Goal: Task Accomplishment & Management: Use online tool/utility

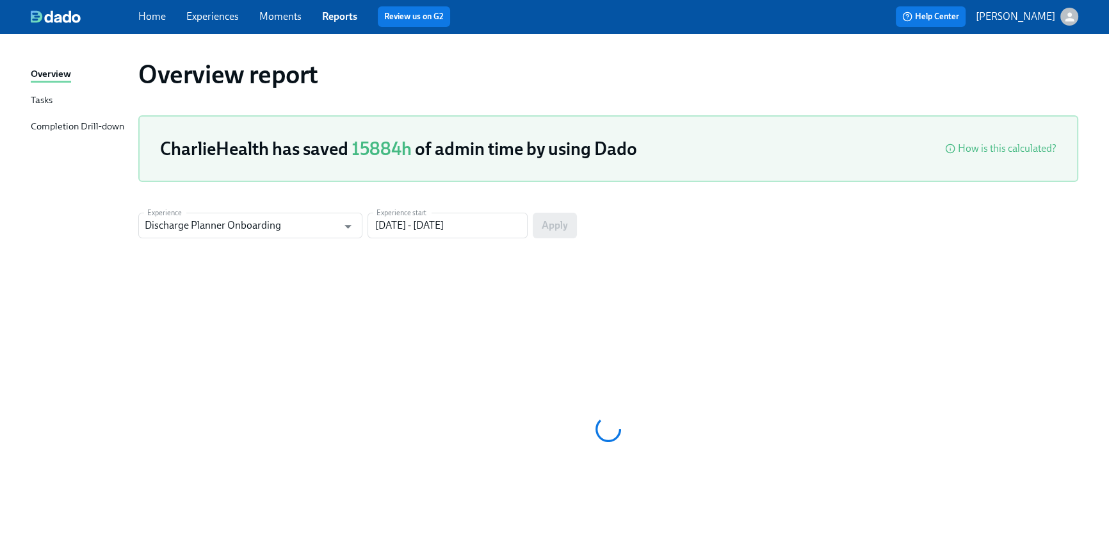
click at [152, 20] on link "Home" at bounding box center [152, 16] width 28 height 12
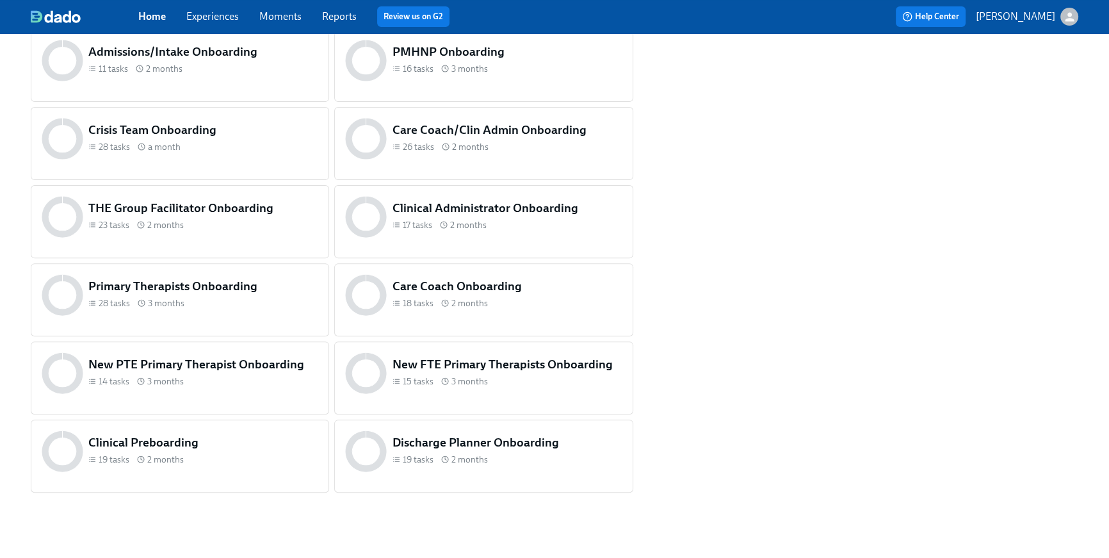
scroll to position [536, 0]
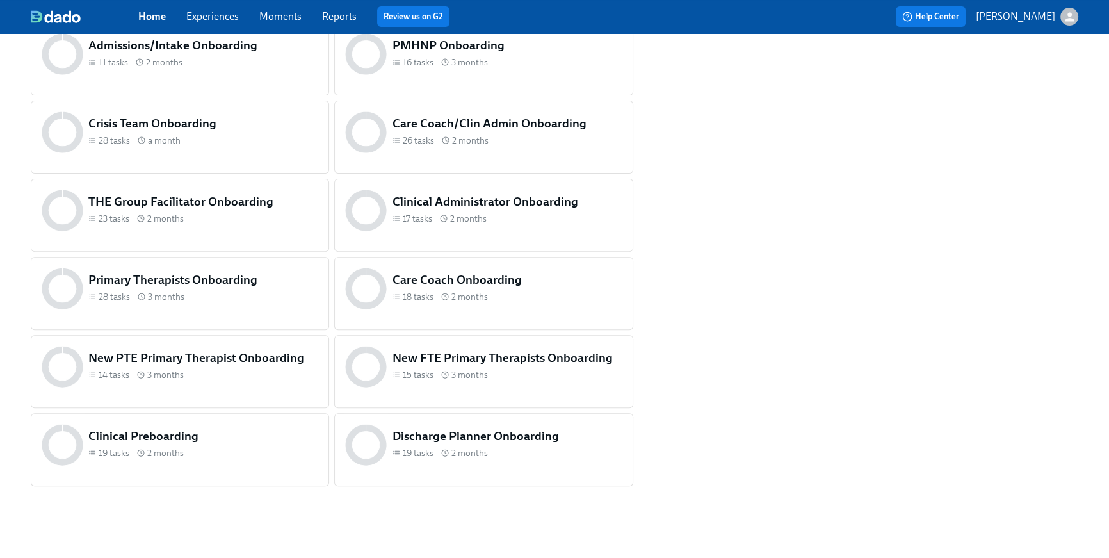
click at [260, 465] on div "Clinical Preboarding 19 tasks 2 months" at bounding box center [180, 444] width 282 height 47
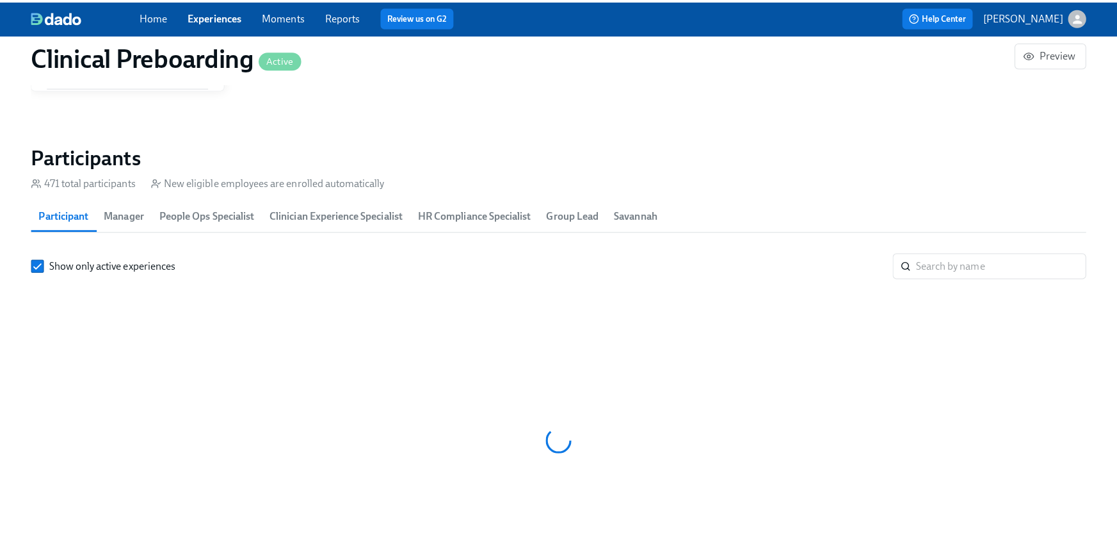
scroll to position [0, 15776]
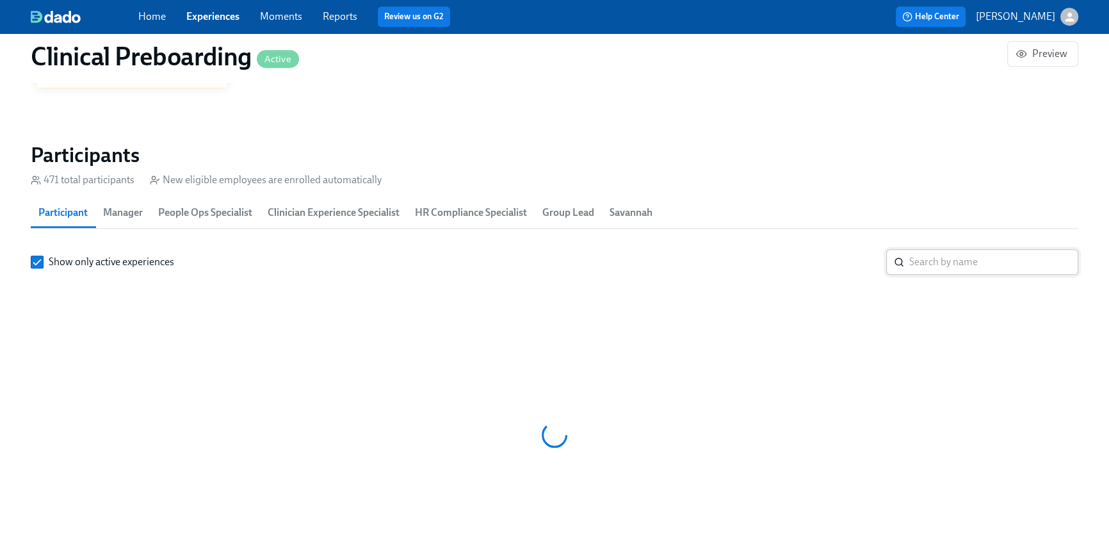
click at [1018, 252] on input "search" at bounding box center [993, 262] width 169 height 26
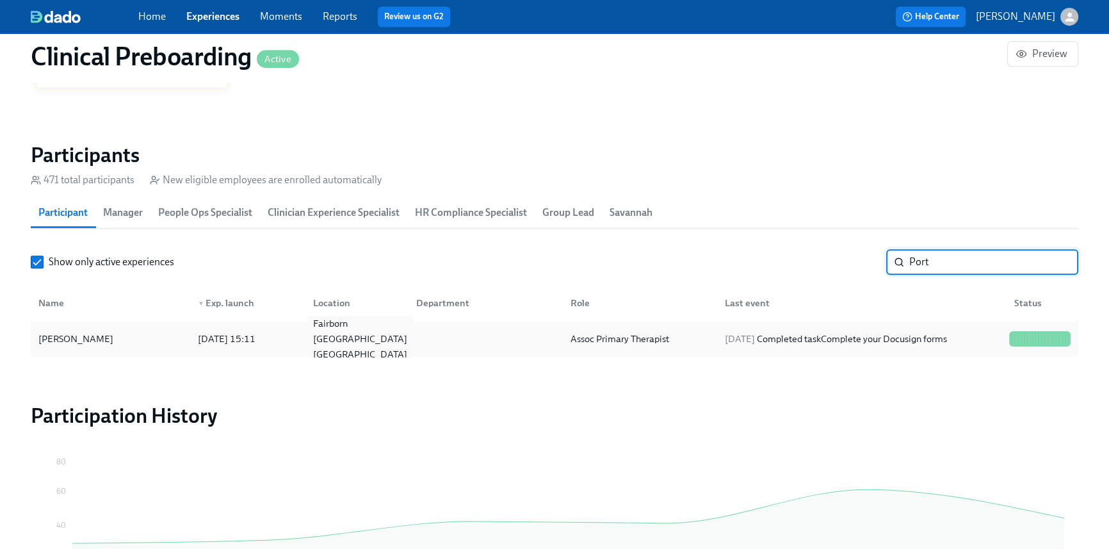
type input "Port"
click at [396, 338] on div "Fairborn [GEOGRAPHIC_DATA] [GEOGRAPHIC_DATA]" at bounding box center [354, 339] width 102 height 26
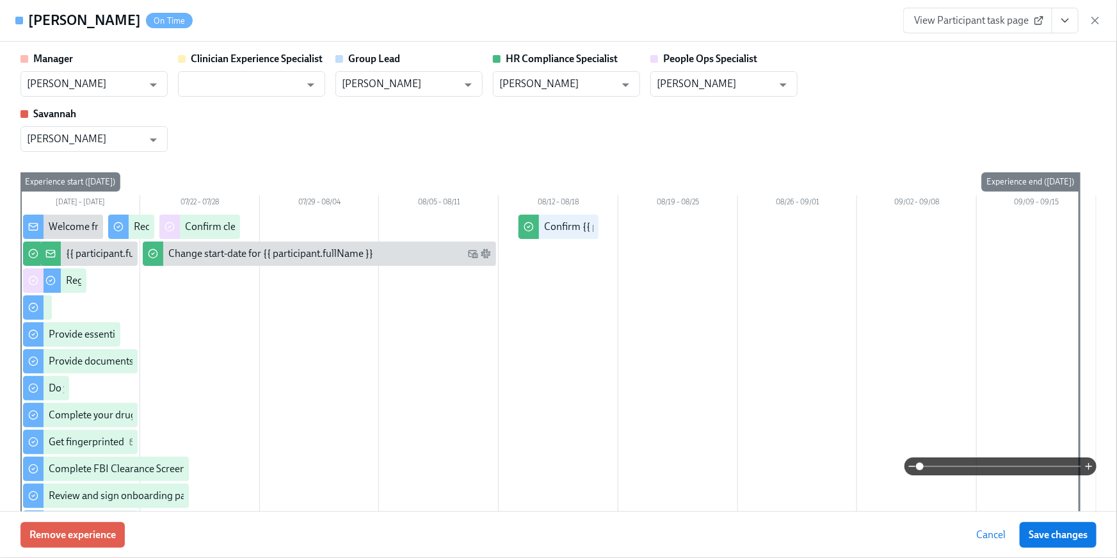
click at [1059, 24] on icon "View task page" at bounding box center [1065, 20] width 13 height 13
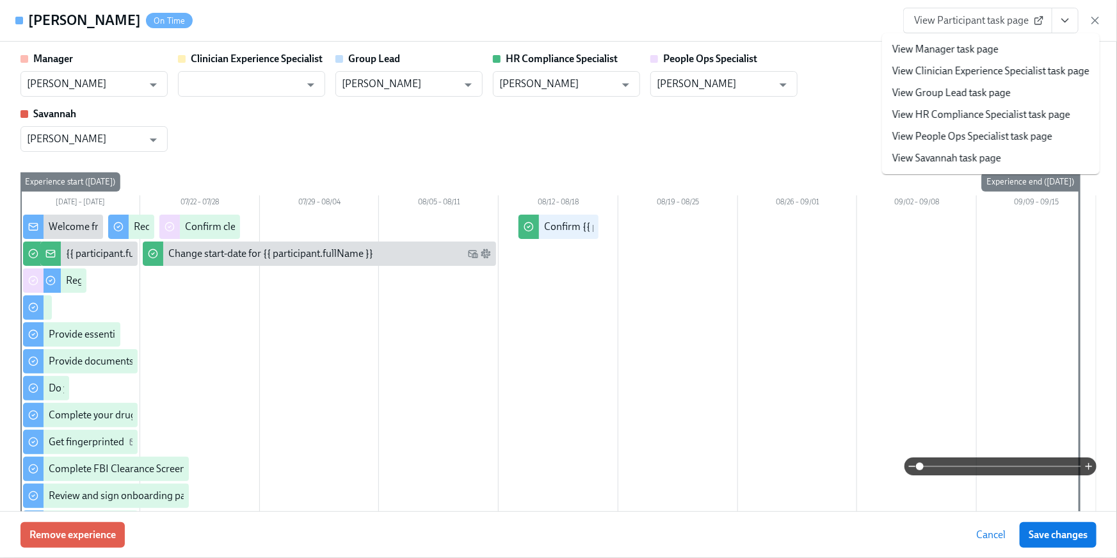
click at [1018, 109] on link "View HR Compliance Specialist task page" at bounding box center [982, 115] width 178 height 14
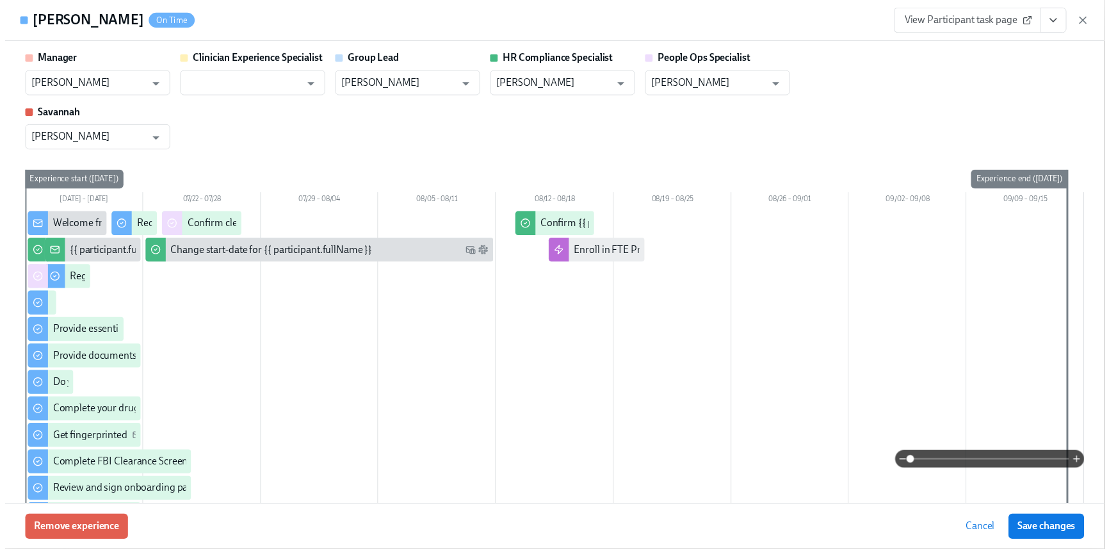
scroll to position [0, 16544]
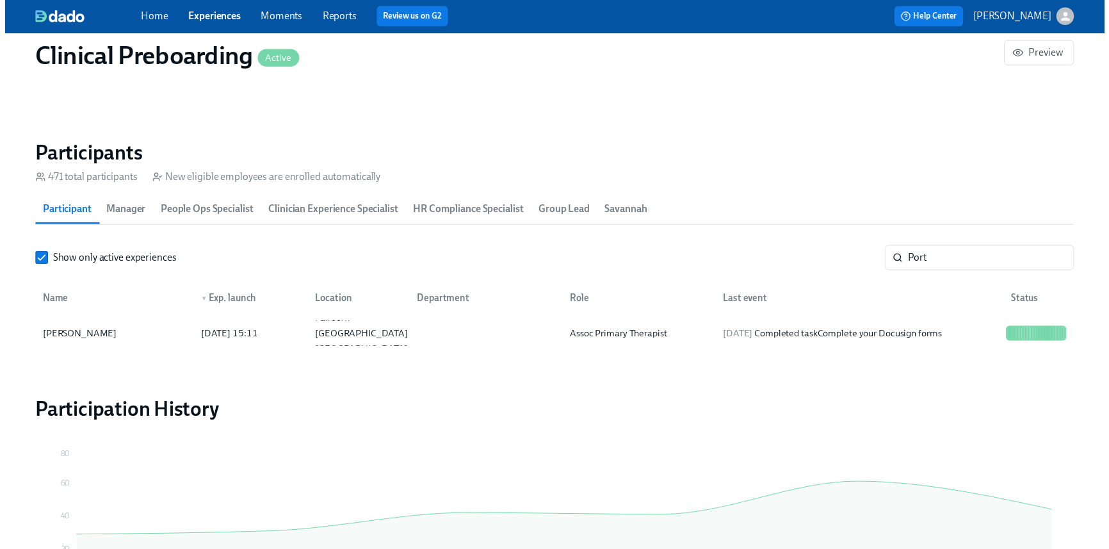
scroll to position [0, 16535]
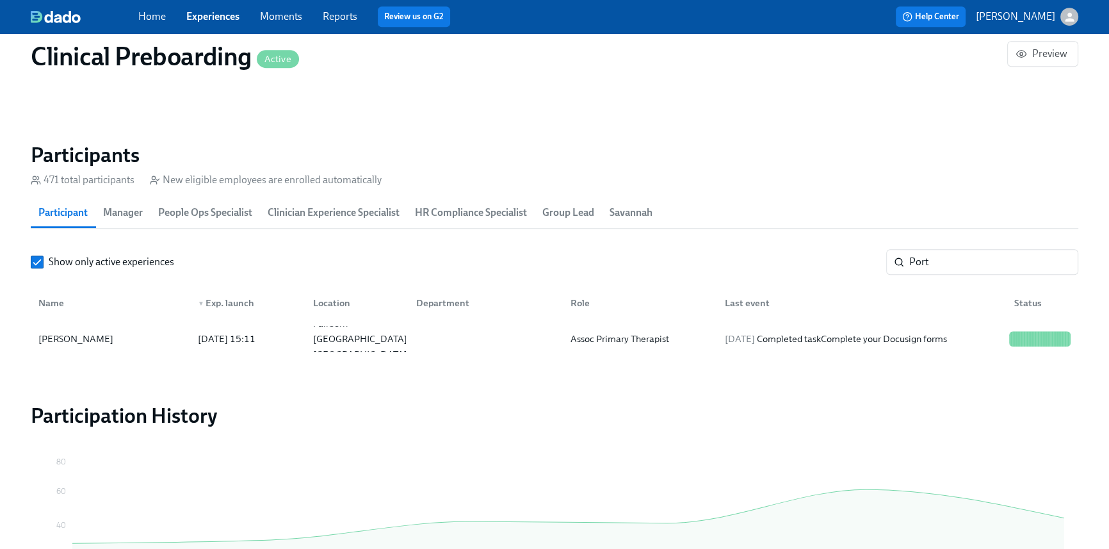
click at [159, 24] on div "Home Experiences Moments Reports Review us on G2" at bounding box center [373, 16] width 470 height 20
click at [157, 17] on link "Home" at bounding box center [152, 16] width 28 height 12
click at [152, 15] on link "Home" at bounding box center [152, 16] width 28 height 12
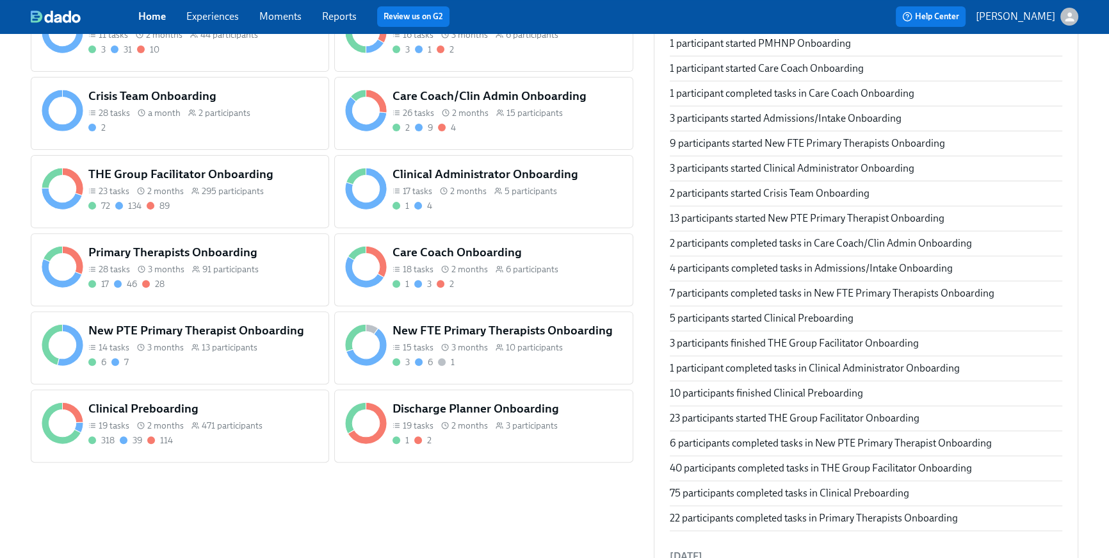
scroll to position [532, 0]
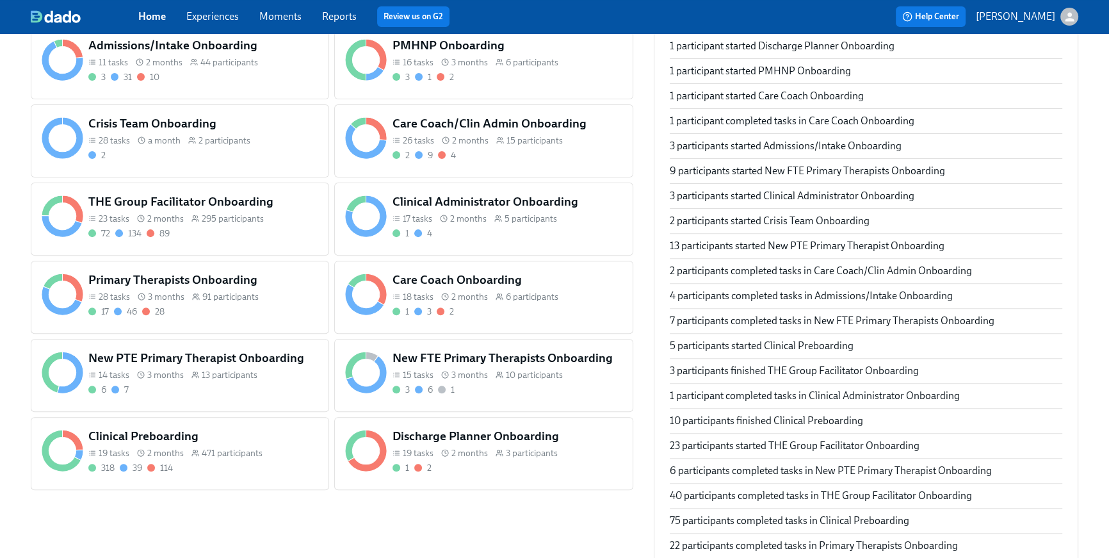
click at [169, 63] on span "2 months" at bounding box center [164, 62] width 36 height 12
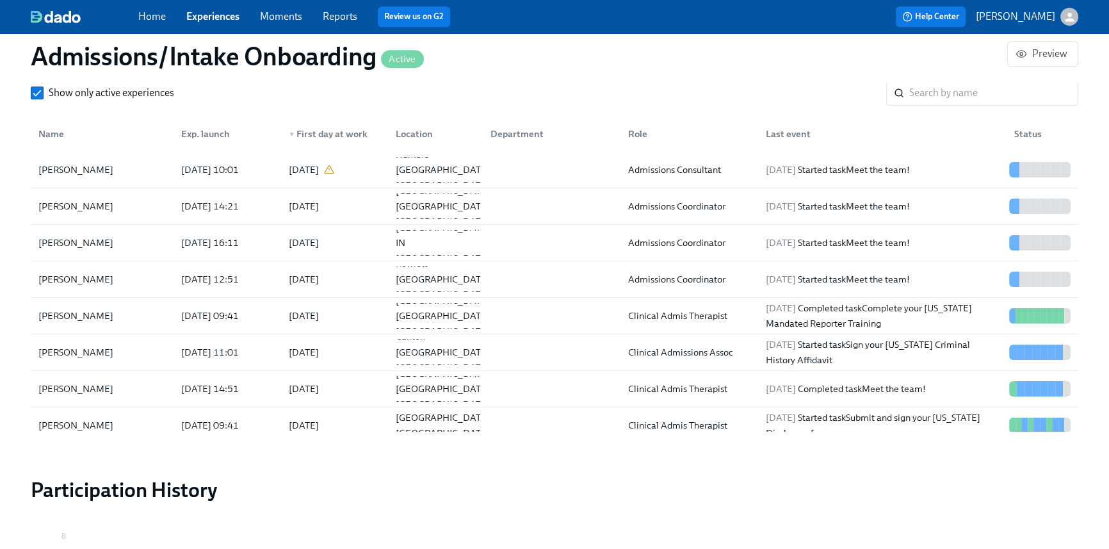
scroll to position [640, 0]
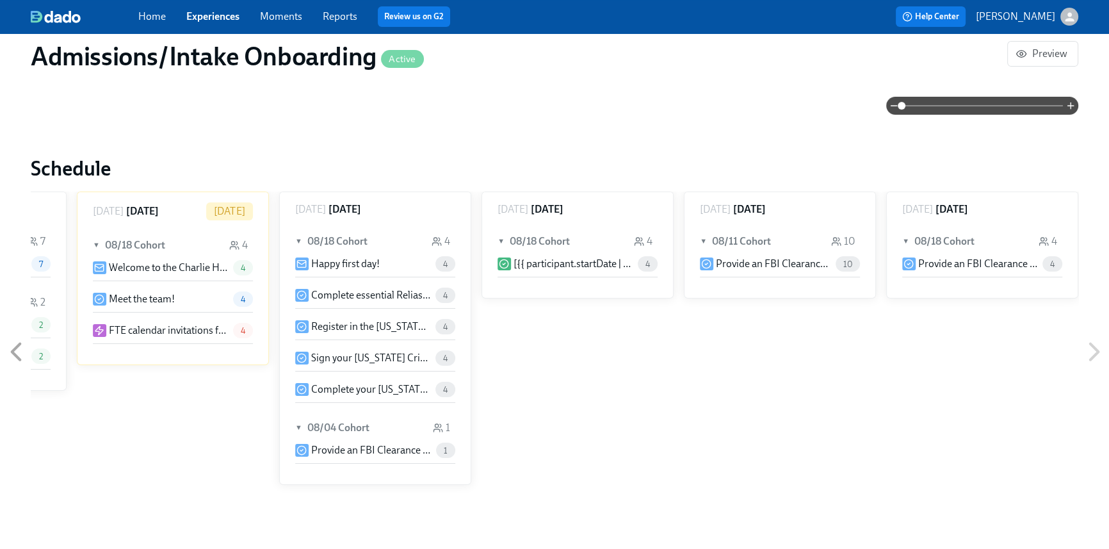
click at [166, 16] on div "Home Experiences Moments Reports Review us on G2" at bounding box center [373, 16] width 470 height 20
click at [160, 16] on link "Home" at bounding box center [152, 16] width 28 height 12
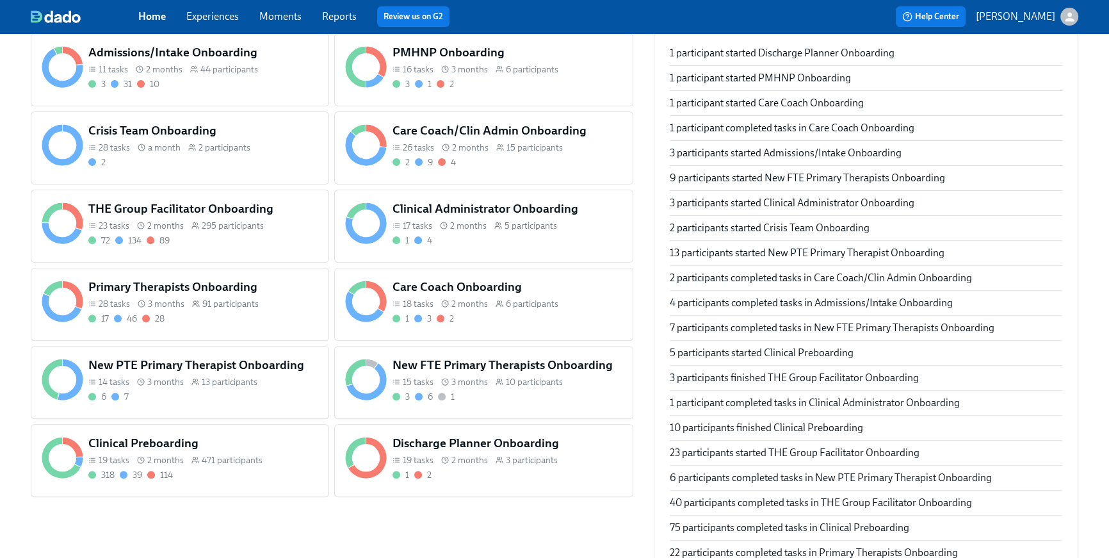
scroll to position [526, 0]
click at [487, 383] on div "15 tasks 3 months 10 participants" at bounding box center [507, 381] width 230 height 12
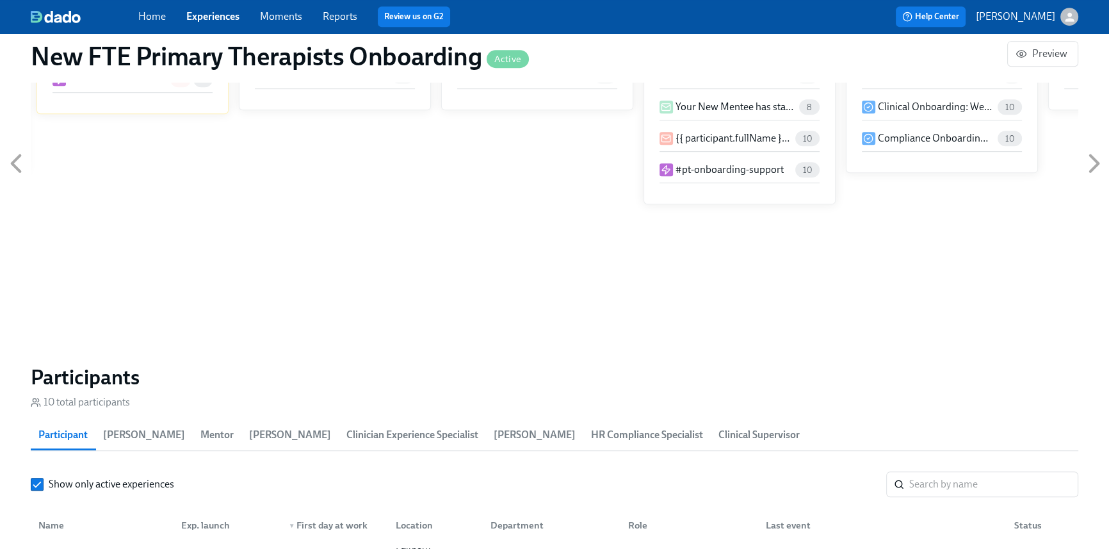
scroll to position [1037, 0]
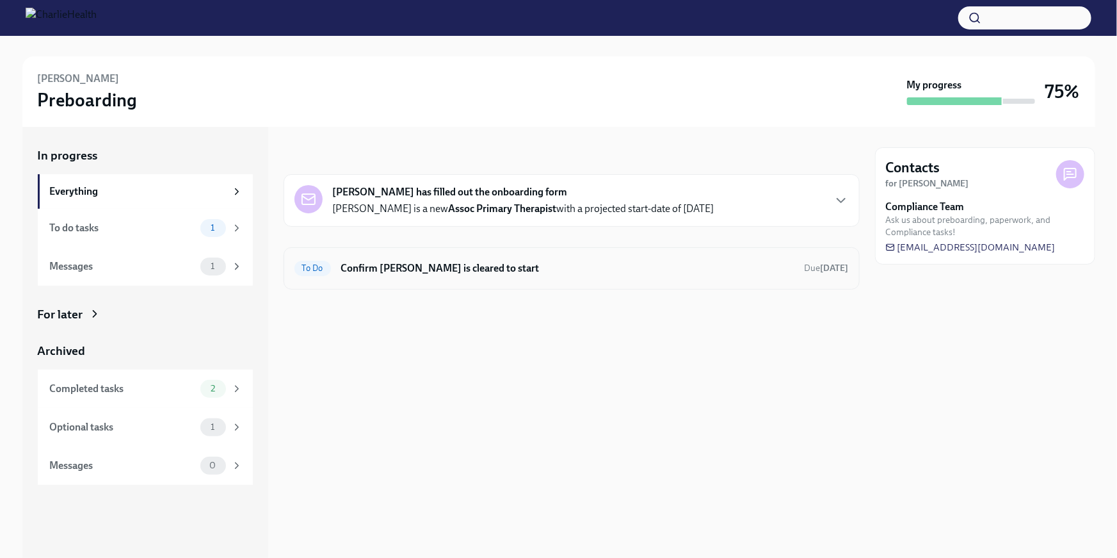
click at [528, 255] on div "To Do Confirm [PERSON_NAME] is cleared to start Due [DATE]" at bounding box center [572, 268] width 576 height 42
click at [528, 265] on h6 "Confirm [PERSON_NAME] is cleared to start" at bounding box center [567, 268] width 453 height 14
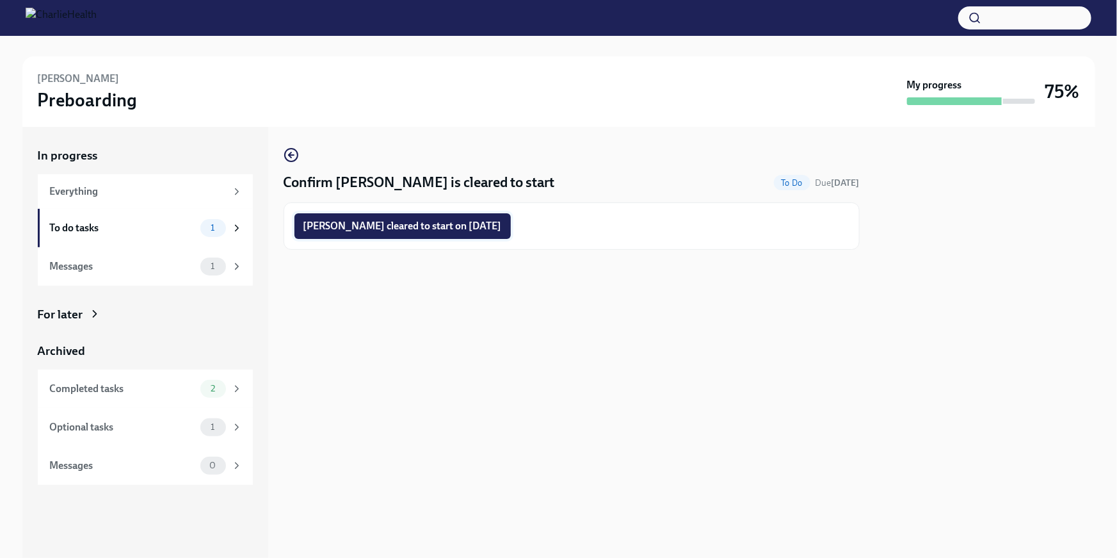
click at [430, 226] on span "Zachary Porter cleared to start on 08/18/2025" at bounding box center [402, 226] width 198 height 13
